Goal: Communication & Community: Answer question/provide support

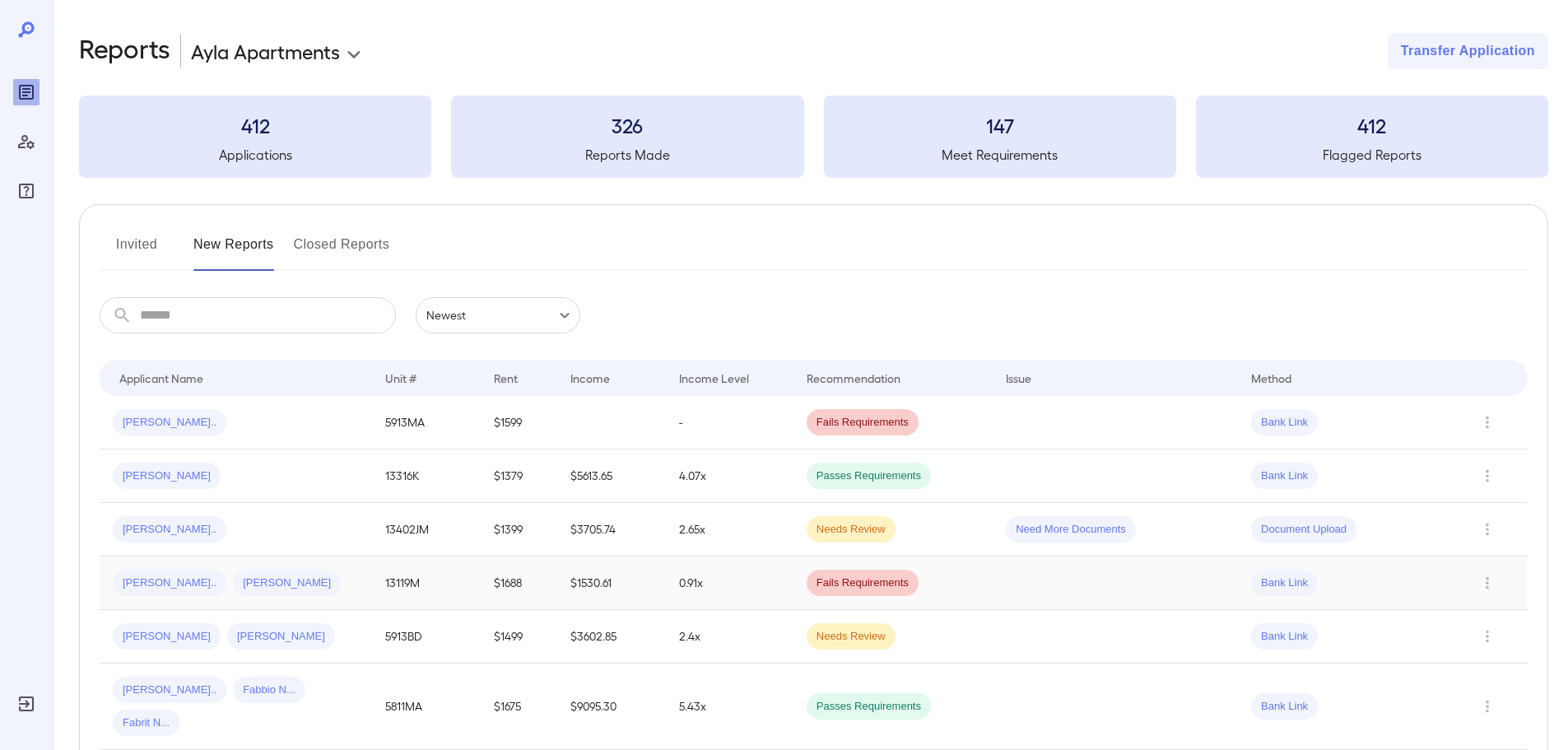
scroll to position [82, 0]
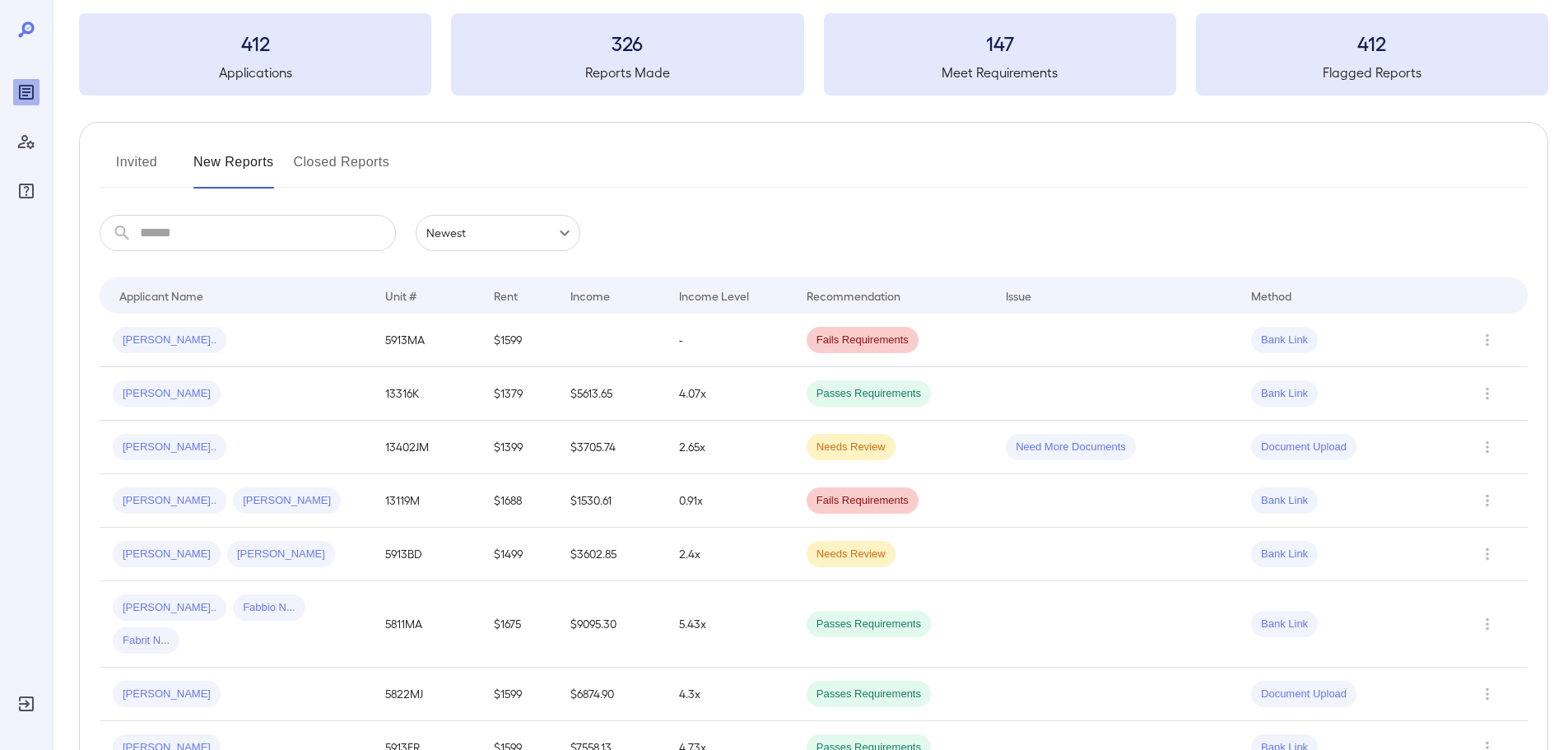
click at [149, 163] on button "Invited" at bounding box center [137, 169] width 74 height 40
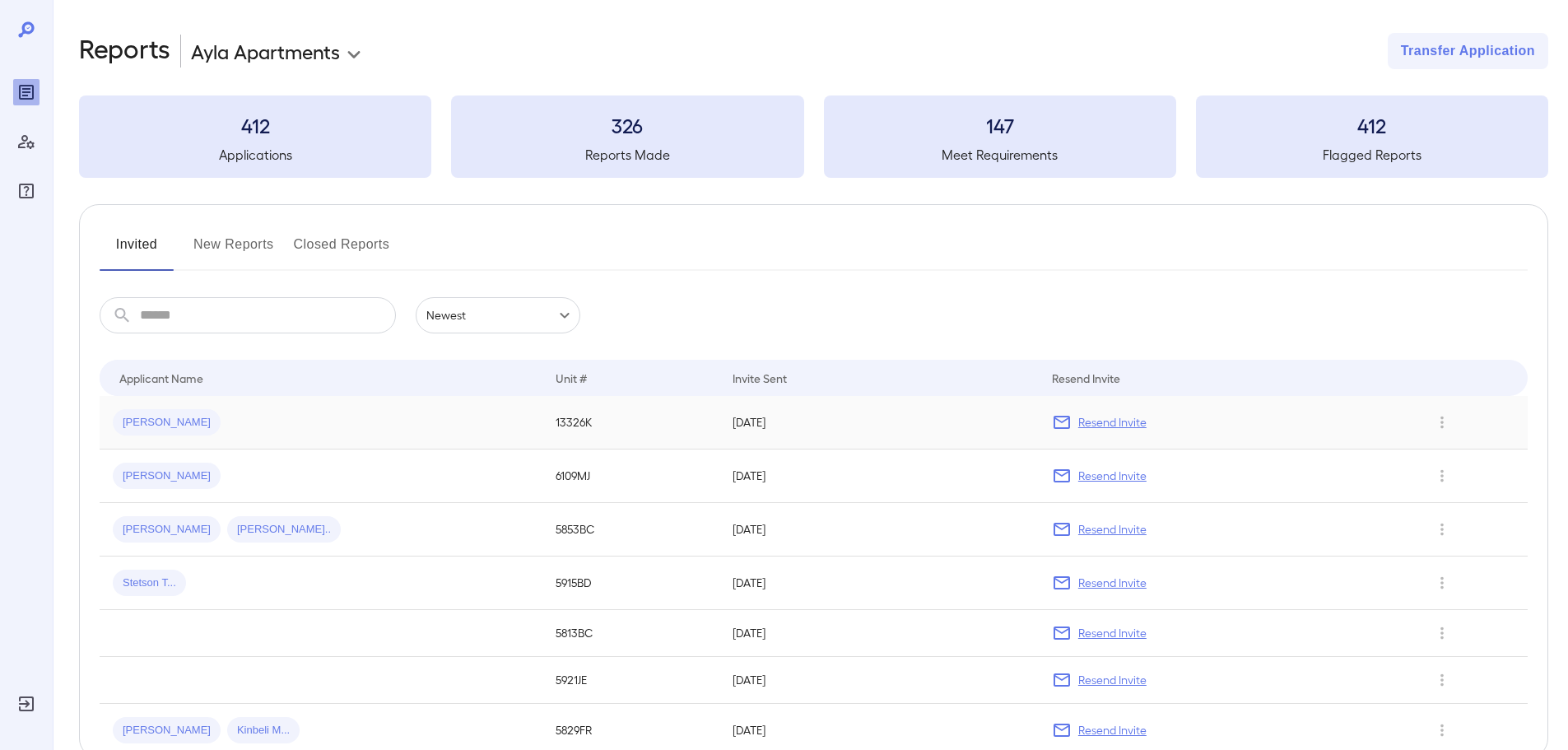
click at [272, 426] on div "[PERSON_NAME]" at bounding box center [321, 423] width 416 height 26
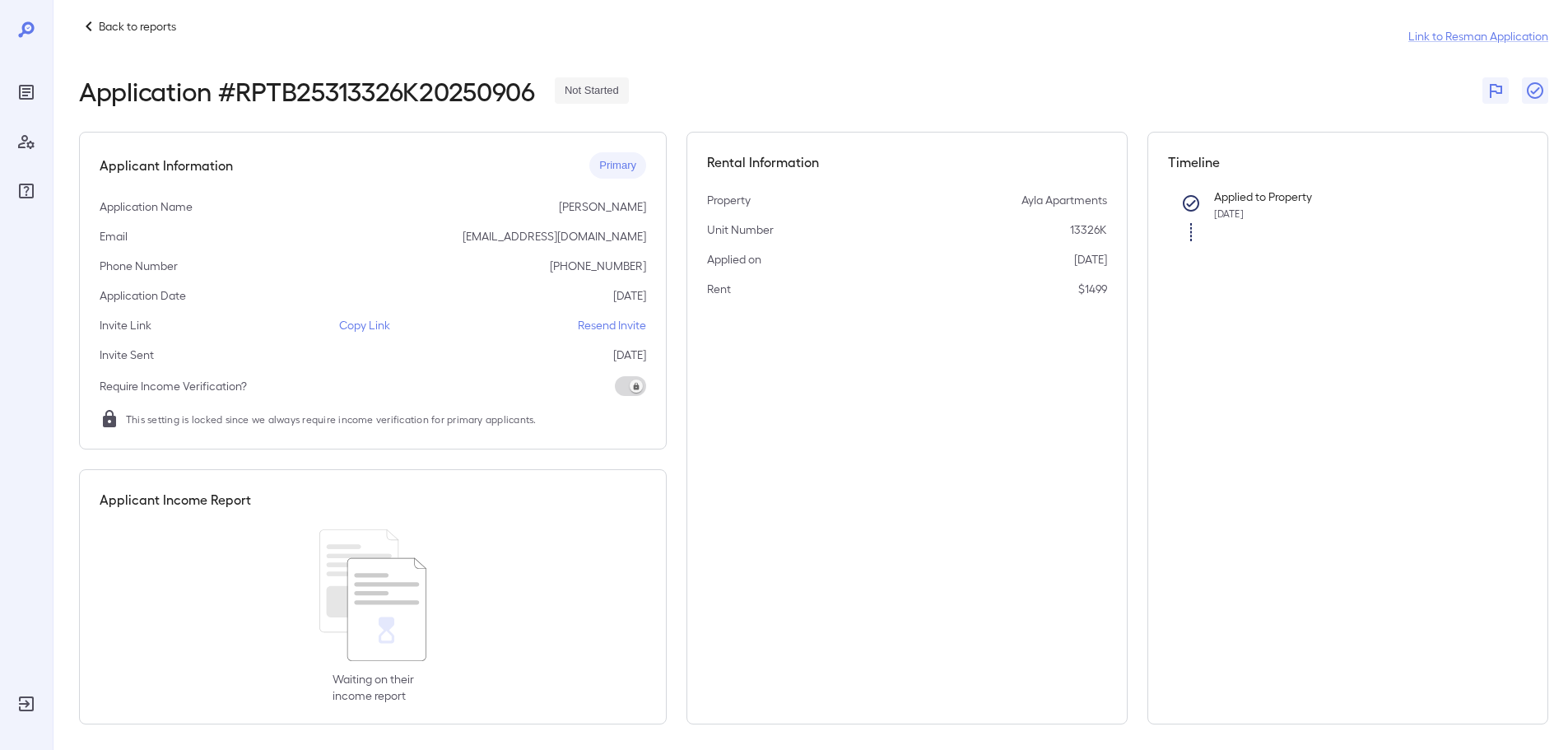
scroll to position [24, 0]
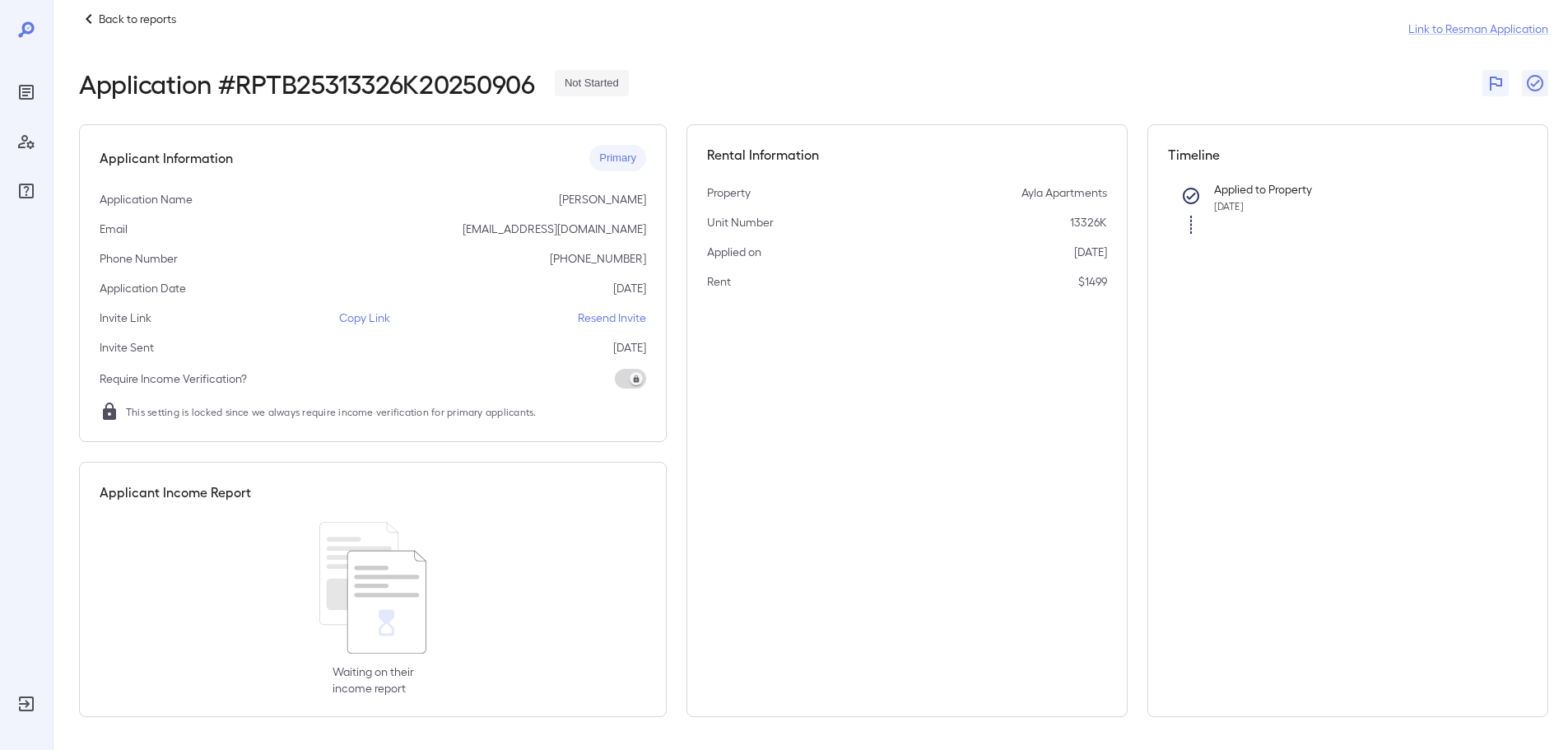
click at [619, 321] on p "Resend Invite" at bounding box center [611, 318] width 68 height 17
click at [599, 322] on p "Resend Invite" at bounding box center [611, 318] width 68 height 17
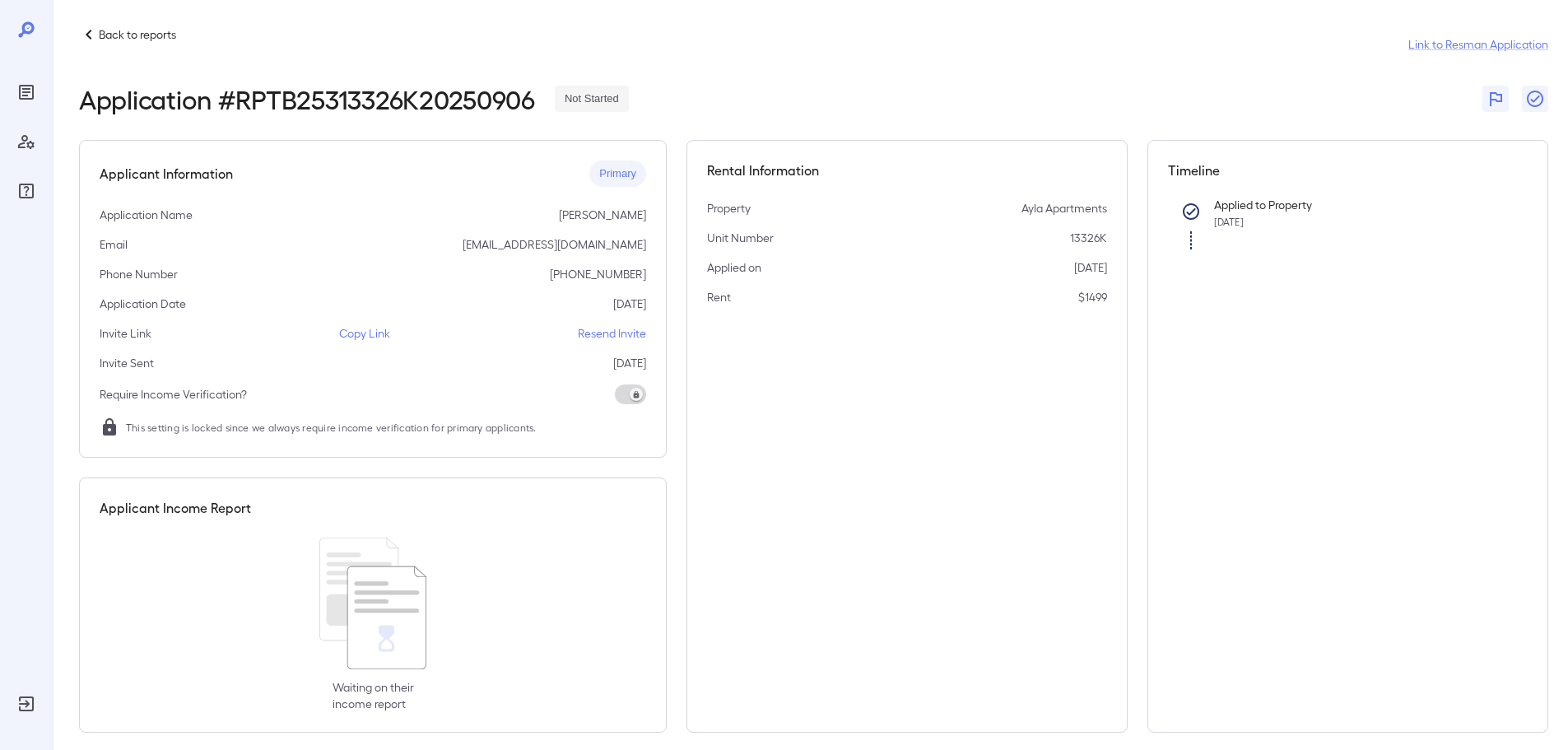
scroll to position [0, 0]
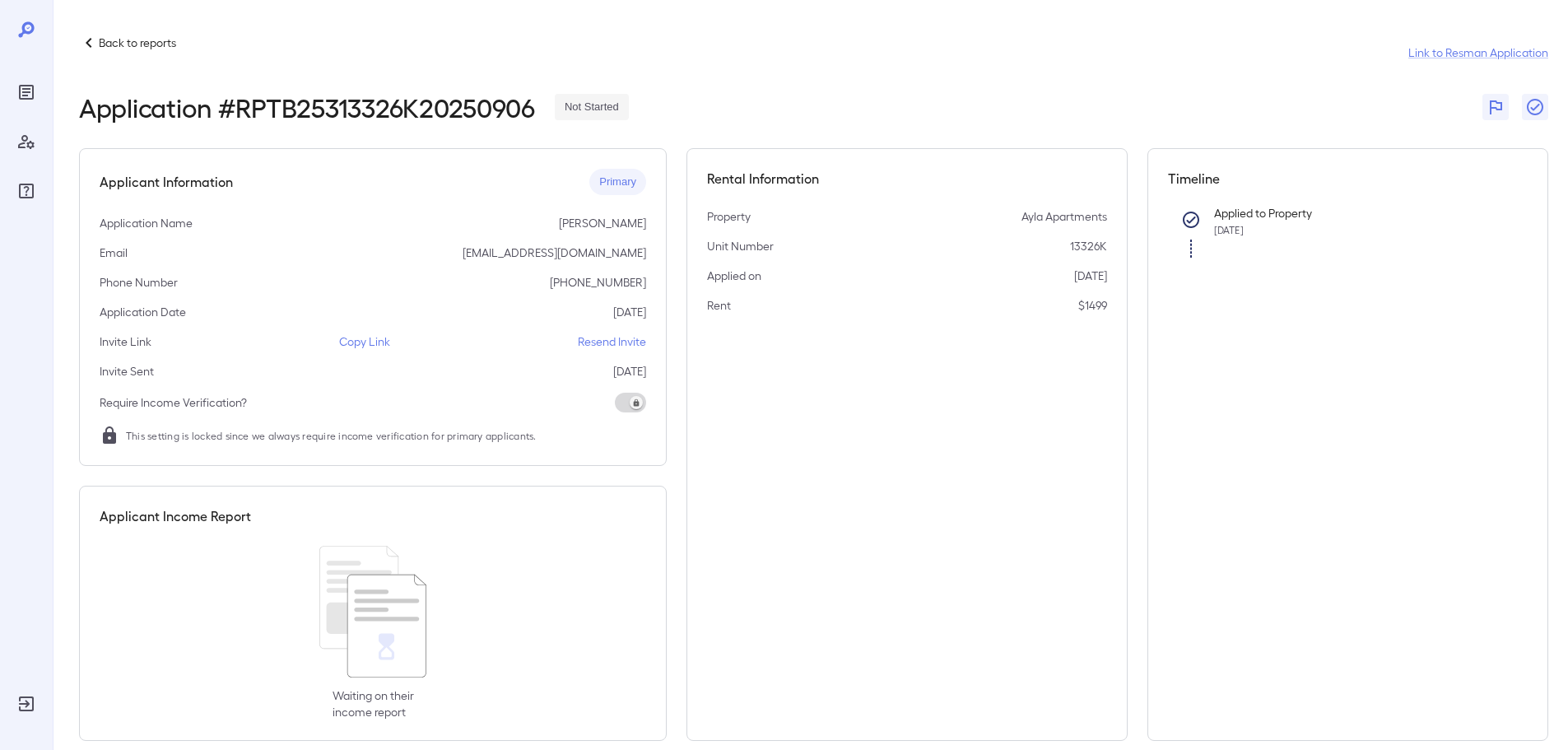
click at [97, 45] on icon at bounding box center [89, 42] width 19 height 19
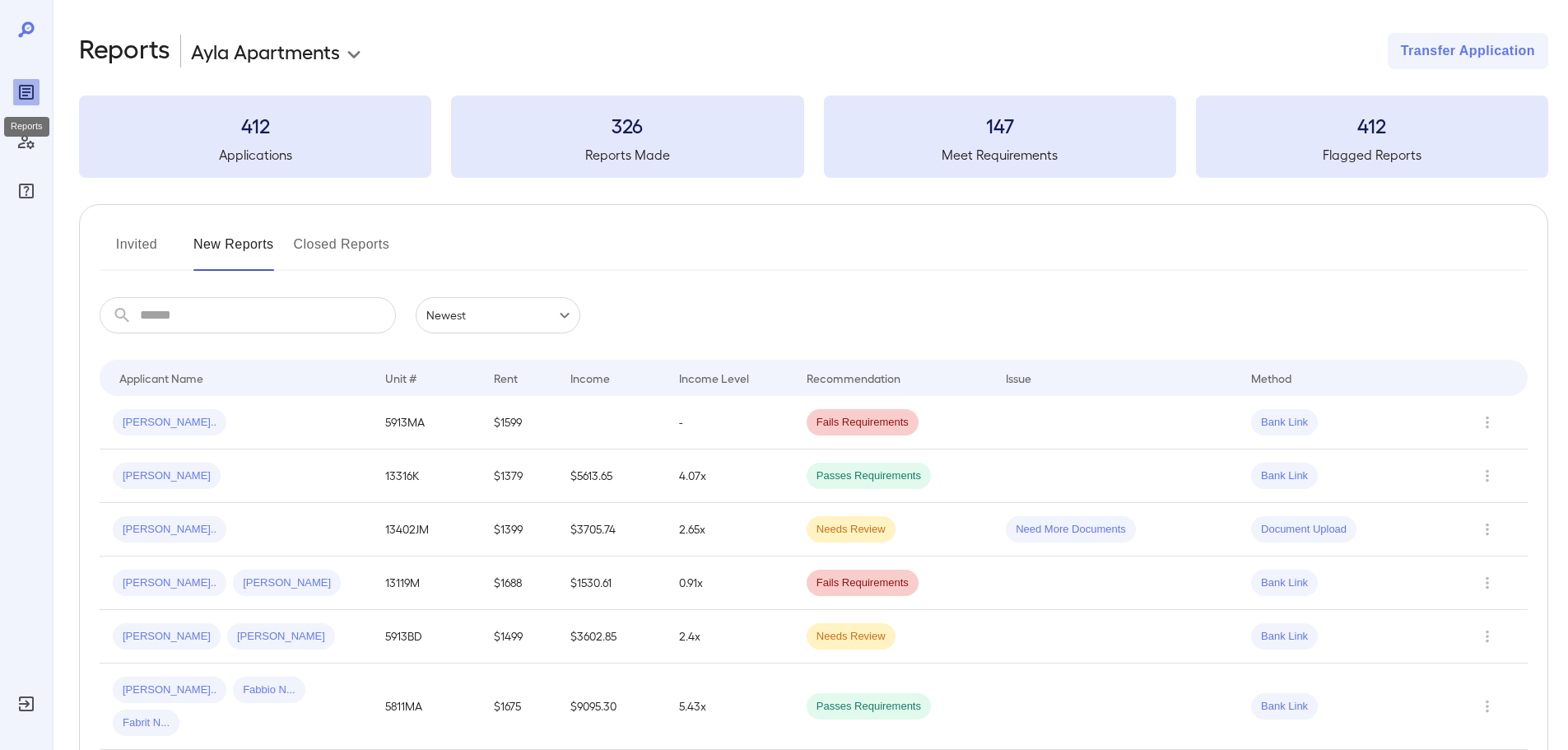
click at [20, 94] on icon "Reports" at bounding box center [26, 92] width 15 height 15
click at [32, 34] on icon at bounding box center [26, 29] width 19 height 19
click at [28, 20] on icon at bounding box center [26, 29] width 19 height 19
click at [27, 29] on icon at bounding box center [26, 29] width 19 height 19
click at [128, 244] on button "Invited" at bounding box center [137, 251] width 74 height 40
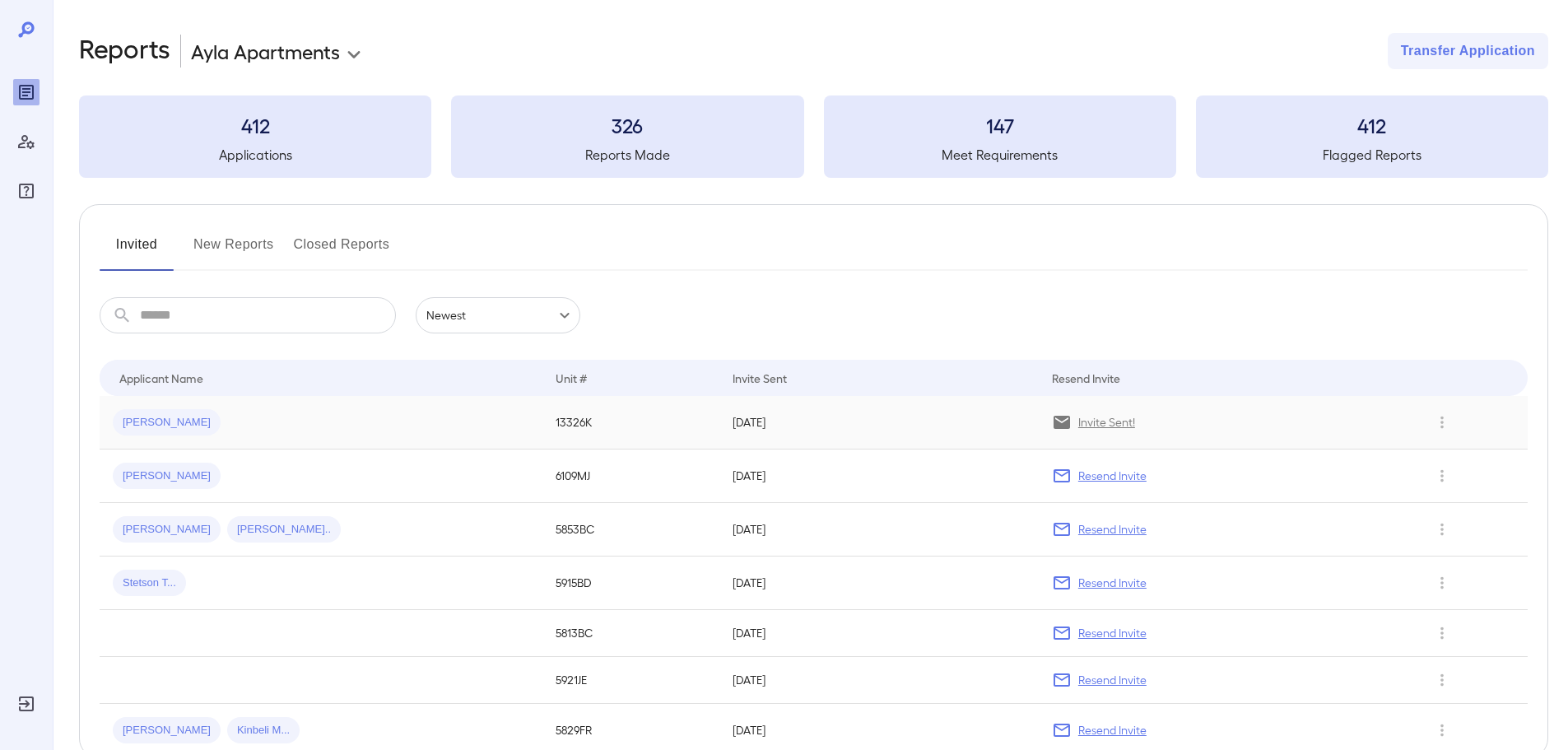
click at [194, 422] on div "[PERSON_NAME]" at bounding box center [321, 423] width 416 height 26
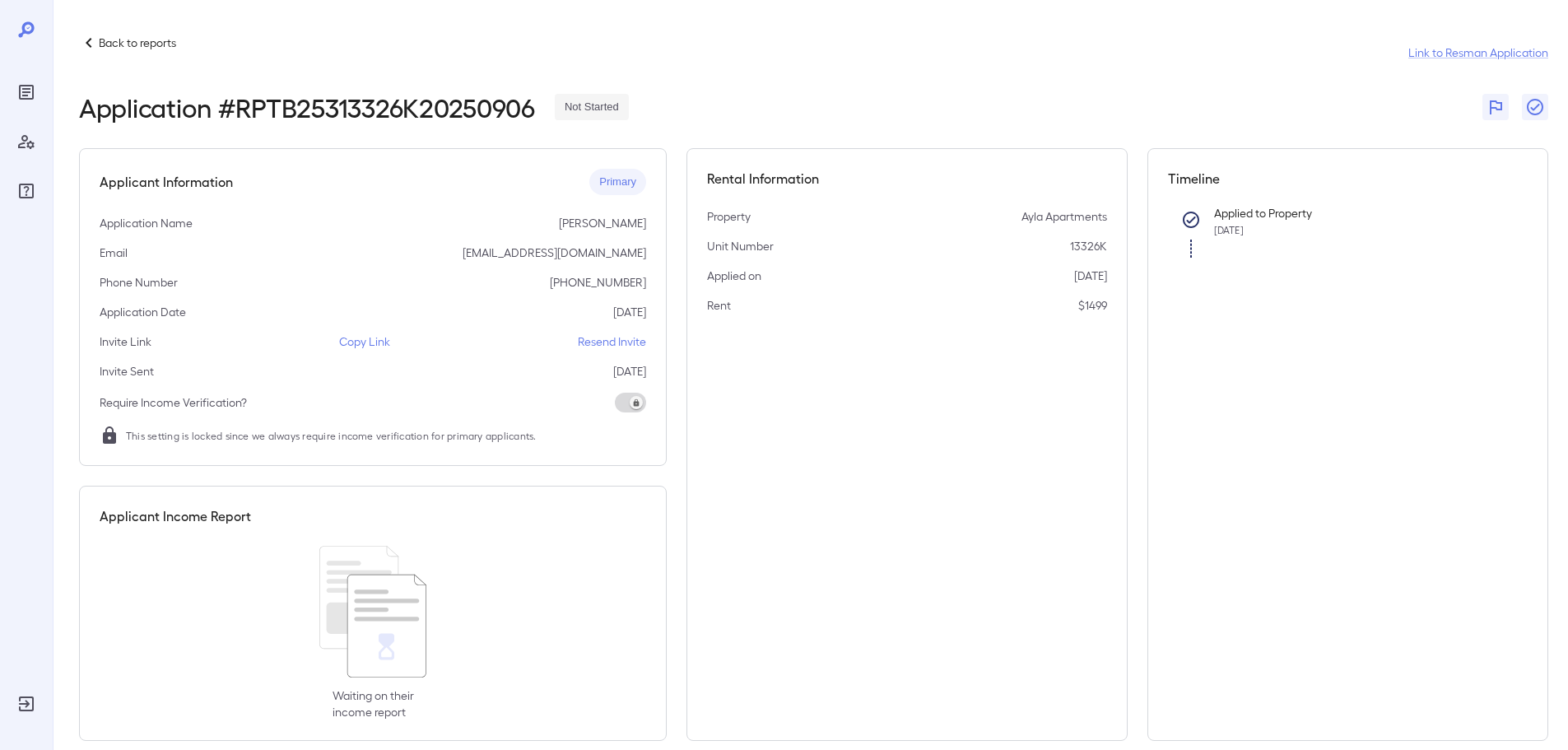
click at [349, 345] on p "Copy Link" at bounding box center [364, 341] width 51 height 17
